Goal: Download file/media

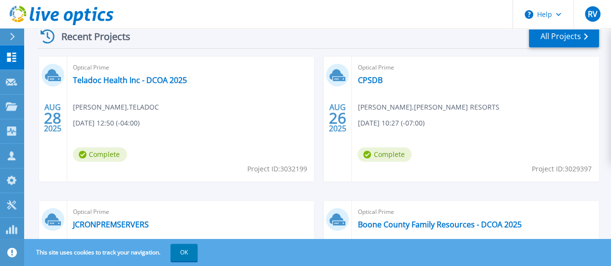
scroll to position [282, 0]
click at [130, 79] on link "Teladoc Health Inc - DCOA 2025" at bounding box center [130, 81] width 114 height 10
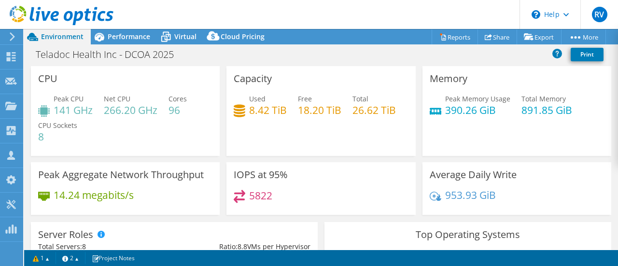
select select "USD"
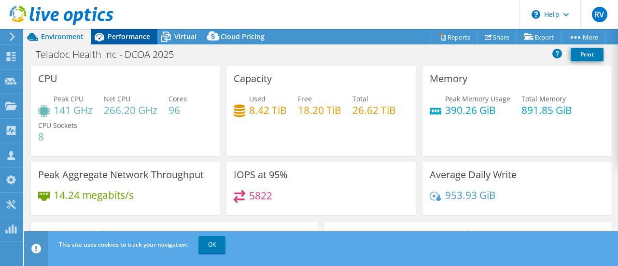
click at [134, 40] on span "Performance" at bounding box center [129, 36] width 43 height 9
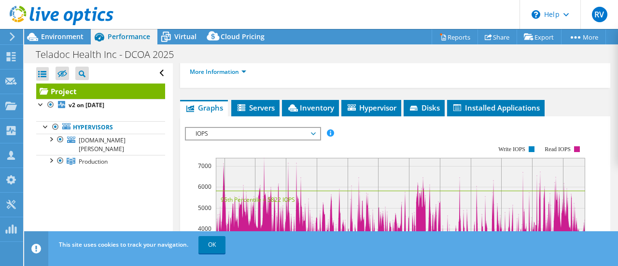
scroll to position [220, 0]
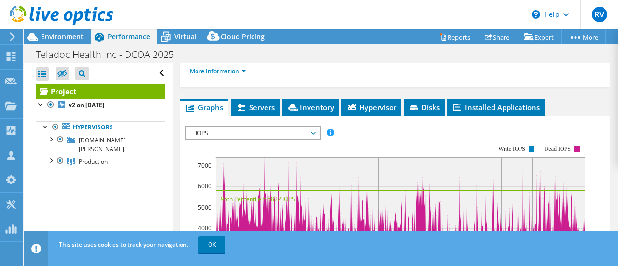
click at [259, 112] on span "Servers" at bounding box center [255, 107] width 39 height 10
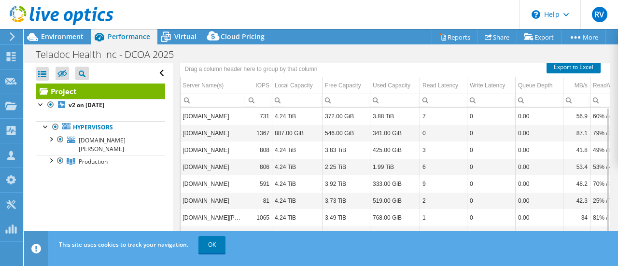
scroll to position [274, 0]
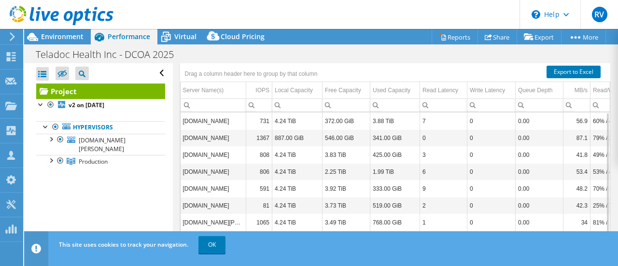
click at [312, 58] on span "Inventory" at bounding box center [310, 54] width 47 height 10
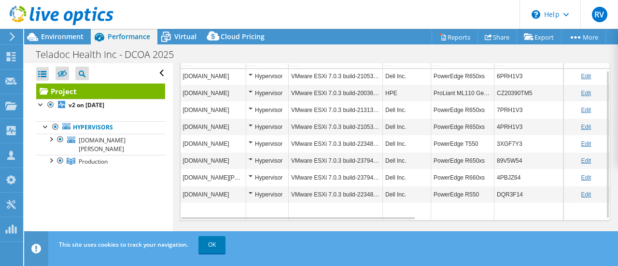
scroll to position [2, 0]
click at [456, 37] on link "Reports" at bounding box center [455, 36] width 46 height 15
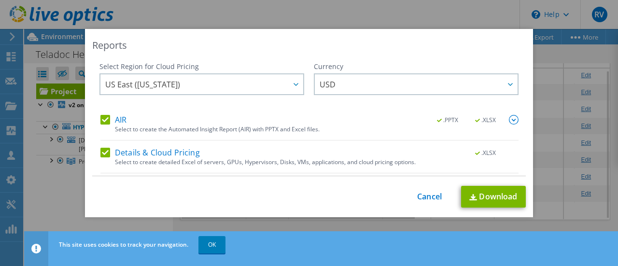
click at [509, 121] on img at bounding box center [514, 120] width 10 height 10
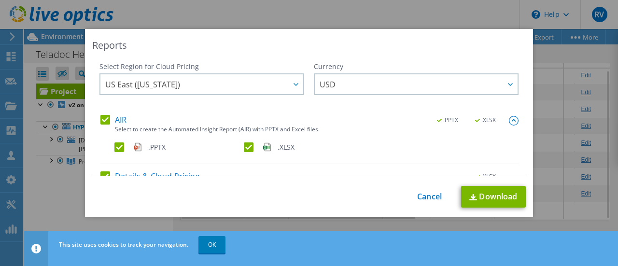
click at [248, 143] on label ".XLSX" at bounding box center [308, 148] width 128 height 10
click at [0, 0] on input ".XLSX" at bounding box center [0, 0] width 0 height 0
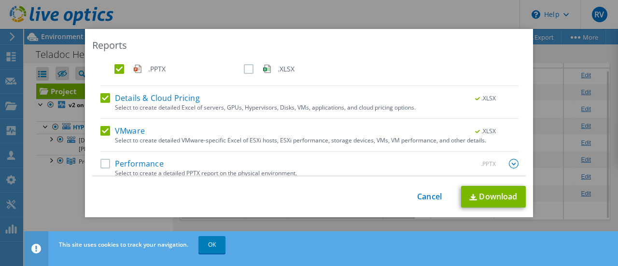
scroll to position [86, 0]
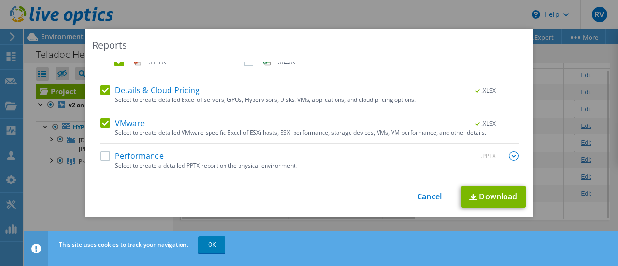
click at [102, 153] on label "Performance" at bounding box center [131, 156] width 63 height 10
click at [0, 0] on input "Performance" at bounding box center [0, 0] width 0 height 0
click at [509, 158] on img at bounding box center [514, 156] width 10 height 10
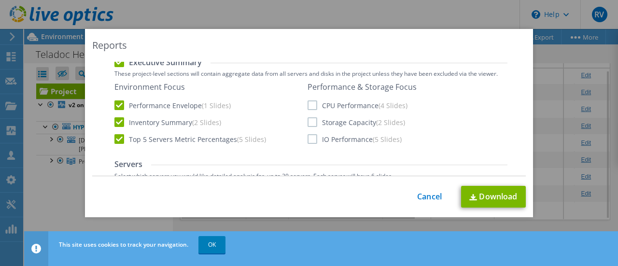
scroll to position [260, 0]
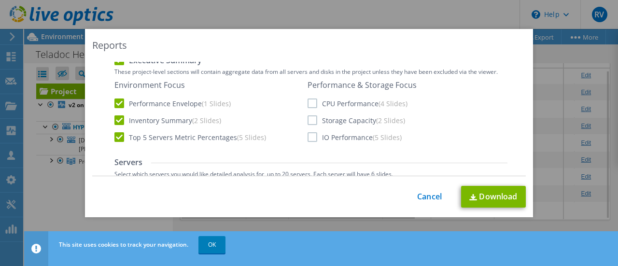
click at [309, 119] on label "Storage Capacity (2 Slides)" at bounding box center [357, 120] width 98 height 10
click at [0, 0] on input "Storage Capacity (2 Slides)" at bounding box center [0, 0] width 0 height 0
click at [118, 139] on label "Top 5 Servers Metric Percentages (5 Slides)" at bounding box center [190, 137] width 152 height 10
click at [0, 0] on input "Top 5 Servers Metric Percentages (5 Slides)" at bounding box center [0, 0] width 0 height 0
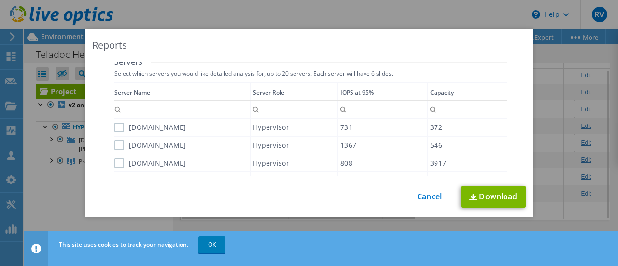
scroll to position [362, 0]
click at [116, 122] on label "esxi-nyc-01.teladoc.net" at bounding box center [150, 127] width 72 height 10
click at [0, 0] on input "esxi-nyc-01.teladoc.net" at bounding box center [0, 0] width 0 height 0
click at [119, 141] on label "tddenesxi00.teladoc.net" at bounding box center [150, 145] width 72 height 10
click at [0, 0] on input "tddenesxi00.teladoc.net" at bounding box center [0, 0] width 0 height 0
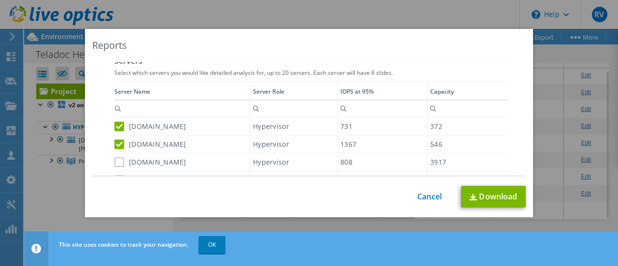
click at [115, 161] on label "esxi-tor-01.teladoc.net" at bounding box center [150, 162] width 72 height 10
click at [0, 0] on input "esxi-tor-01.teladoc.net" at bounding box center [0, 0] width 0 height 0
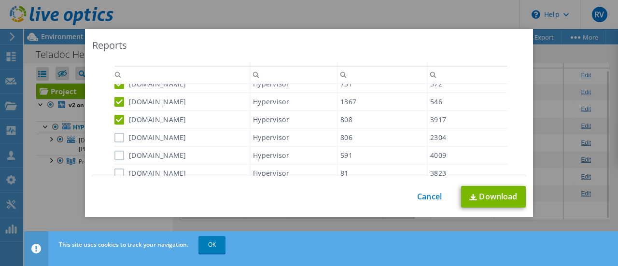
scroll to position [397, 0]
click at [114, 140] on label "esxi-lvl-01.teladoc.net" at bounding box center [150, 137] width 72 height 10
click at [0, 0] on input "esxi-lvl-01.teladoc.net" at bounding box center [0, 0] width 0 height 0
click at [114, 156] on label "esxi-sjo-01.teladoc.net" at bounding box center [150, 155] width 72 height 10
click at [0, 0] on input "esxi-sjo-01.teladoc.net" at bounding box center [0, 0] width 0 height 0
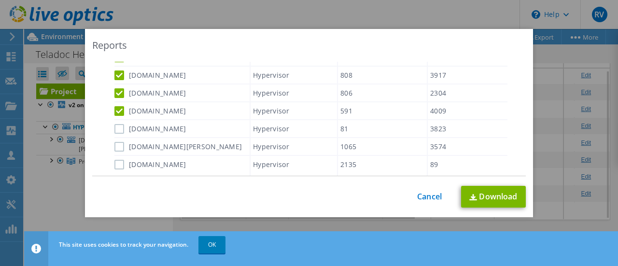
scroll to position [441, 0]
click at [116, 127] on label "esxi-jax-01.teladoc.net" at bounding box center [150, 128] width 72 height 10
click at [0, 0] on input "esxi-jax-01.teladoc.net" at bounding box center [0, 0] width 0 height 0
click at [114, 147] on label "esxi-mel-01.teladoc.net" at bounding box center [178, 146] width 128 height 10
click at [0, 0] on input "esxi-mel-01.teladoc.net" at bounding box center [0, 0] width 0 height 0
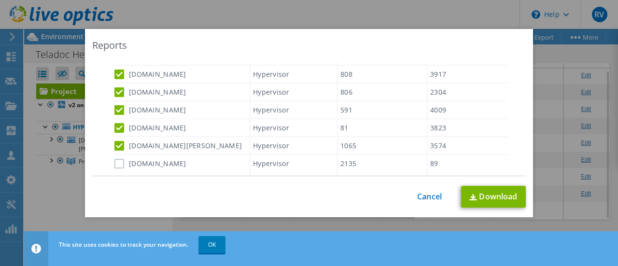
click at [114, 162] on label "esxi-war-01.teladoc.net" at bounding box center [150, 164] width 72 height 10
click at [0, 0] on input "esxi-war-01.teladoc.net" at bounding box center [0, 0] width 0 height 0
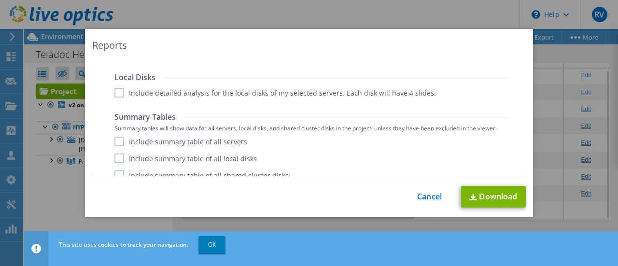
scroll to position [572, 0]
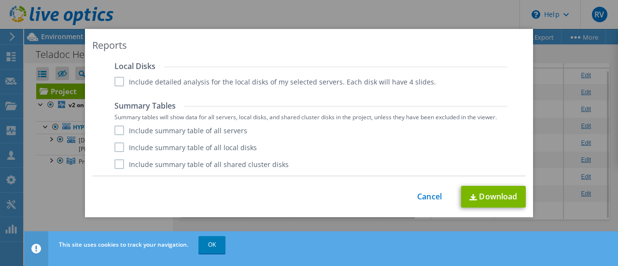
click at [118, 128] on label "Include summary table of all servers" at bounding box center [180, 131] width 133 height 10
click at [0, 0] on input "Include summary table of all servers" at bounding box center [0, 0] width 0 height 0
click at [114, 163] on label "Include summary table of all shared cluster disks" at bounding box center [201, 164] width 174 height 10
click at [0, 0] on input "Include summary table of all shared cluster disks" at bounding box center [0, 0] width 0 height 0
click at [492, 192] on link "Download" at bounding box center [493, 197] width 65 height 22
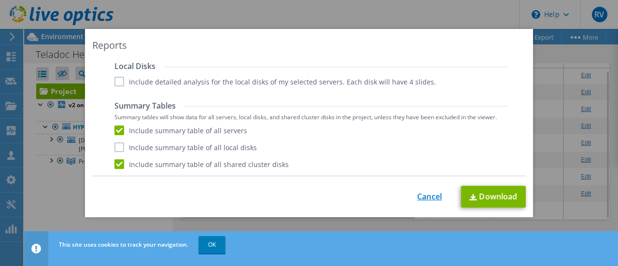
click at [427, 195] on link "Cancel" at bounding box center [429, 196] width 25 height 9
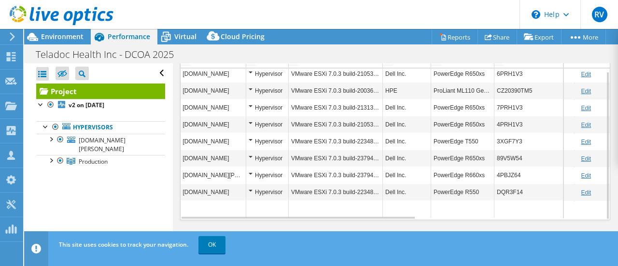
scroll to position [0, 0]
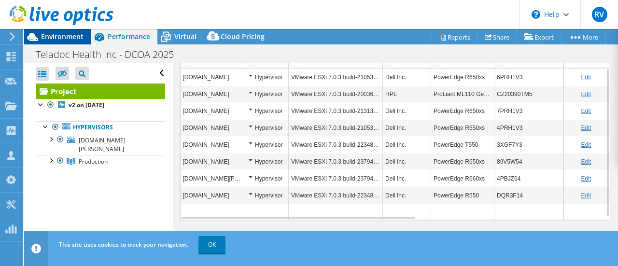
click at [75, 40] on span "Environment" at bounding box center [62, 36] width 43 height 9
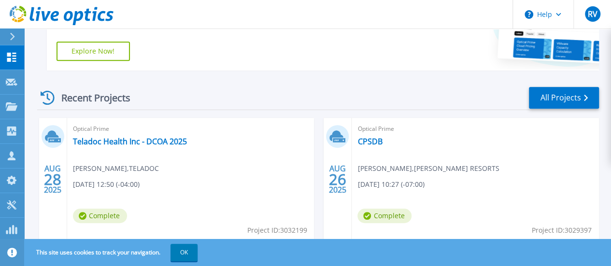
scroll to position [222, 0]
